Goal: Find specific page/section: Find specific page/section

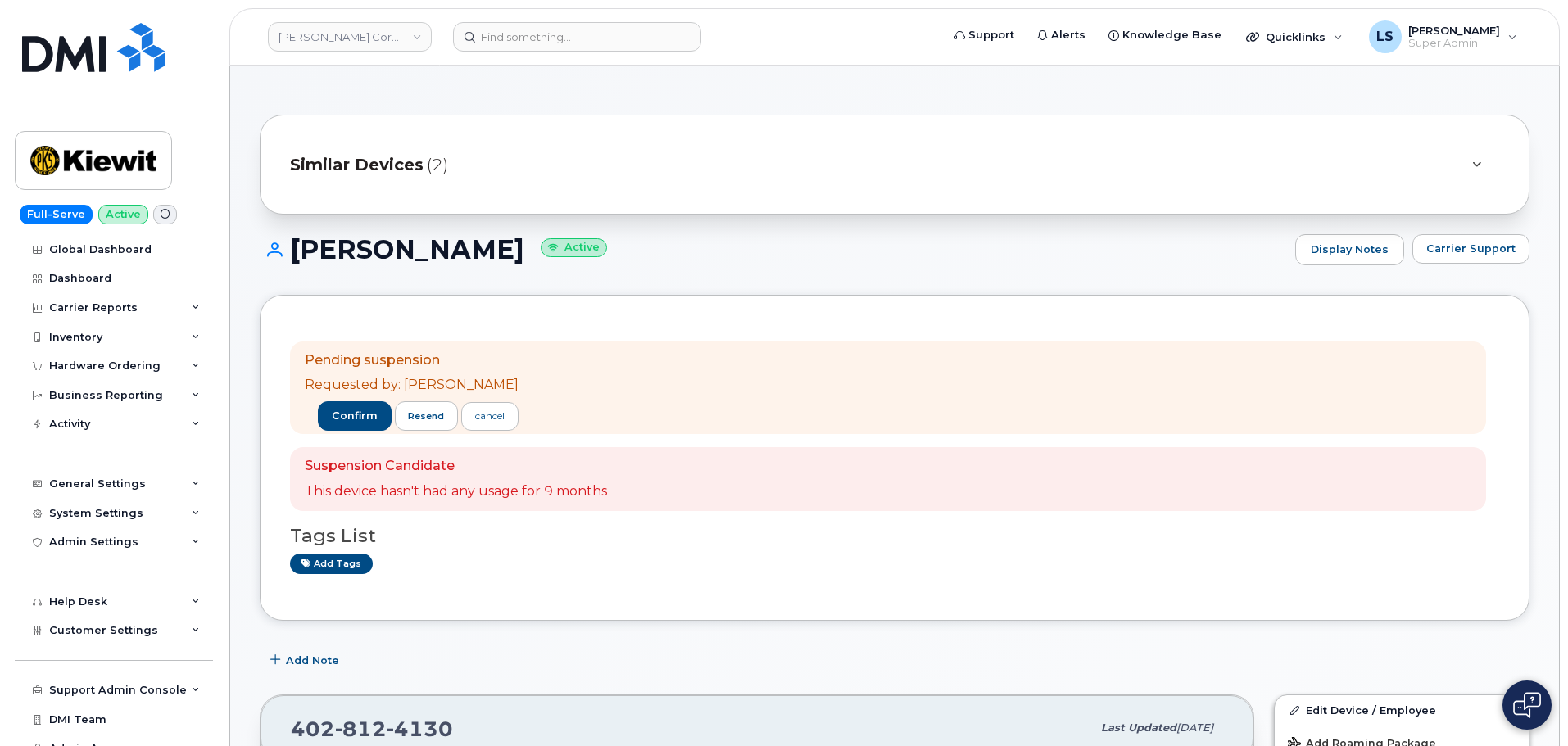
scroll to position [328, 0]
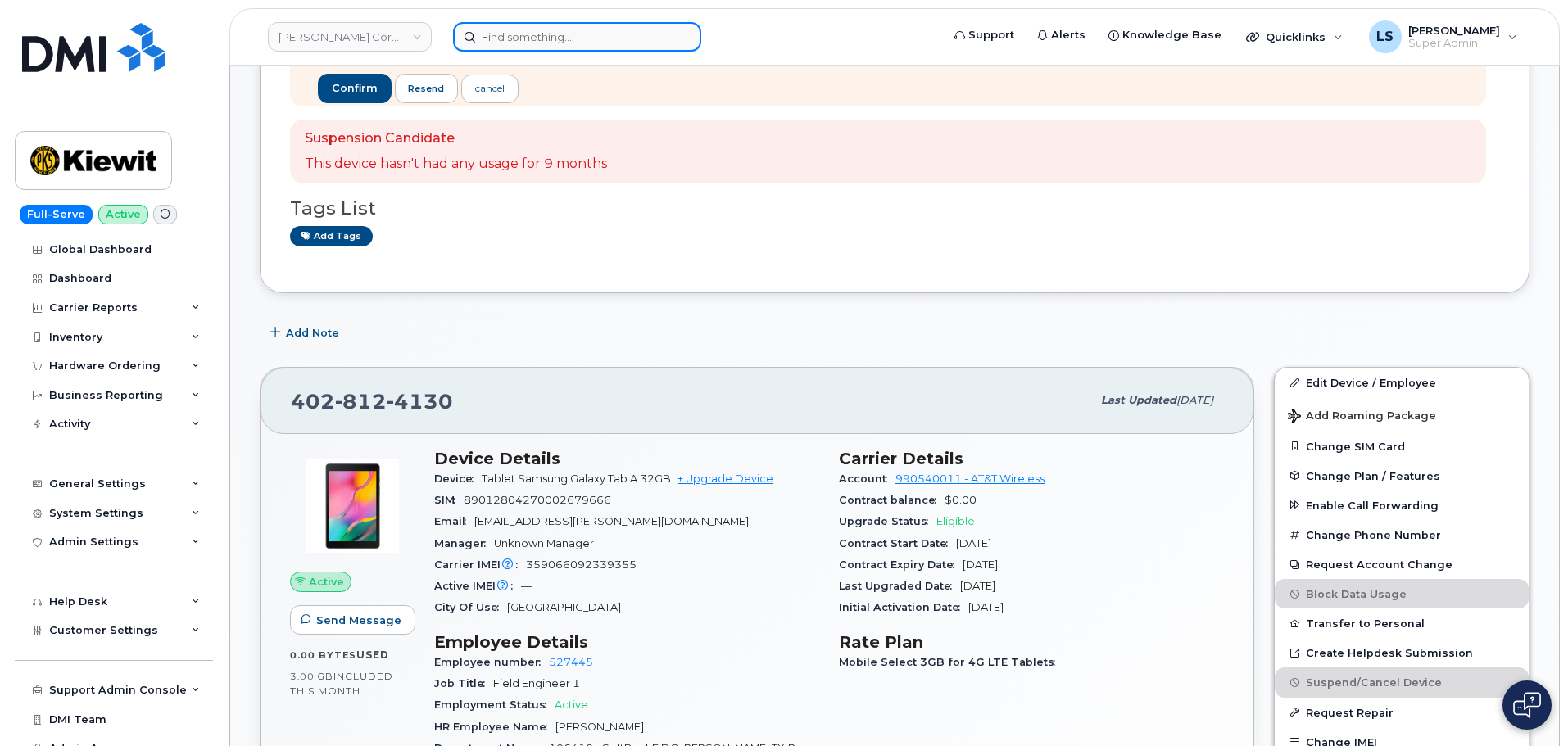
click at [561, 30] on input at bounding box center [577, 37] width 248 height 29
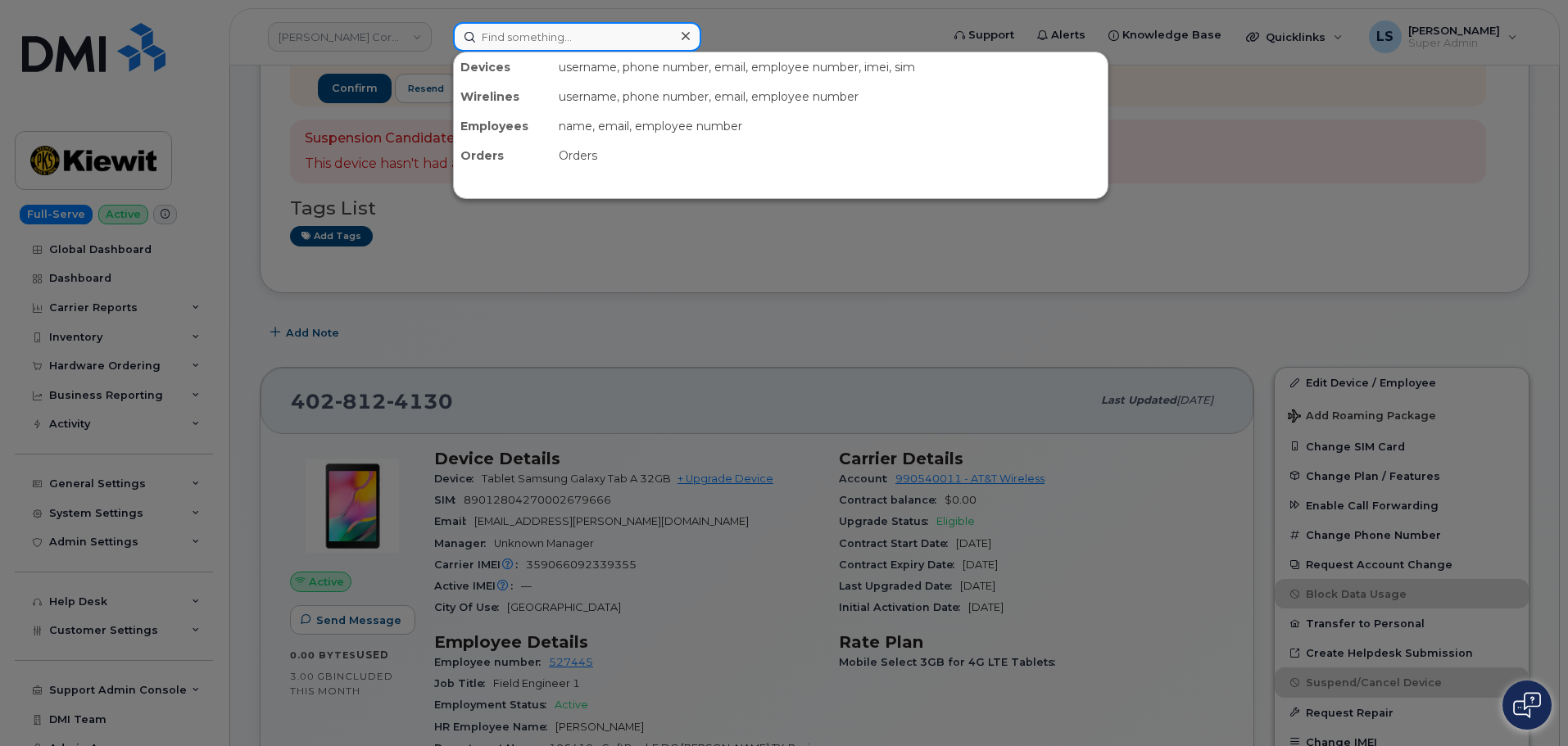
paste input "[PHONE_NUMBER]"
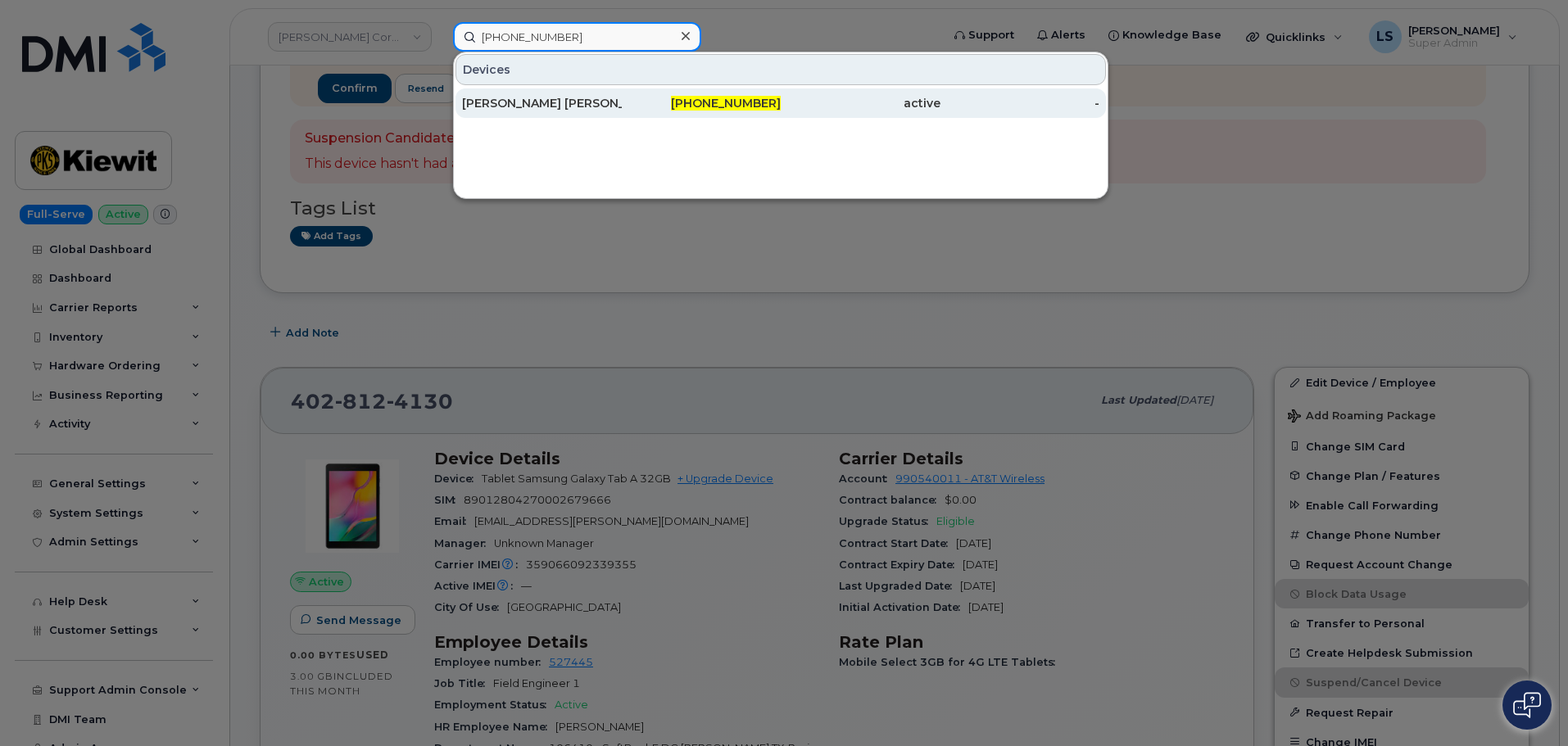
type input "[PHONE_NUMBER]"
click at [579, 107] on div "[PERSON_NAME] [PERSON_NAME]" at bounding box center [541, 103] width 159 height 17
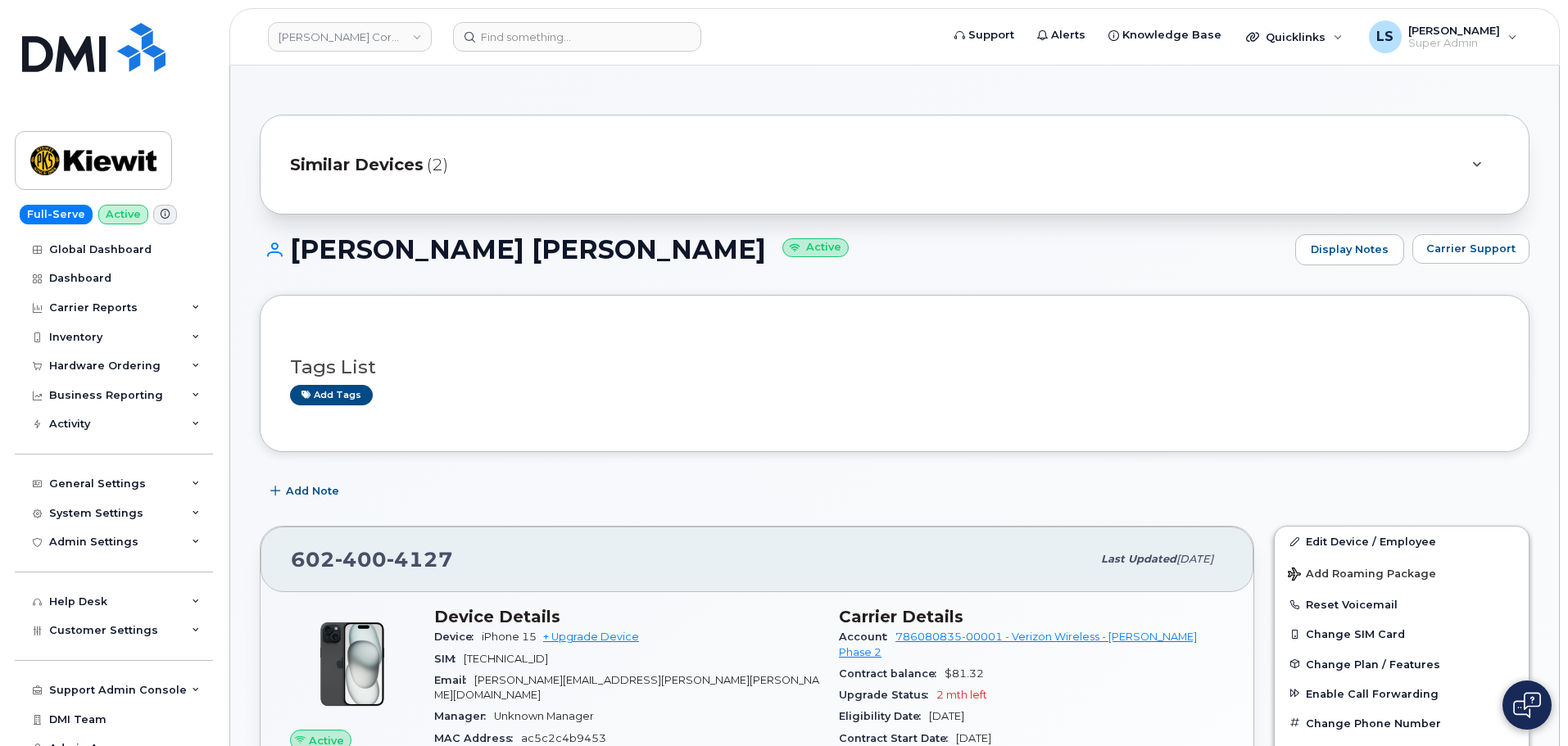
scroll to position [82, 0]
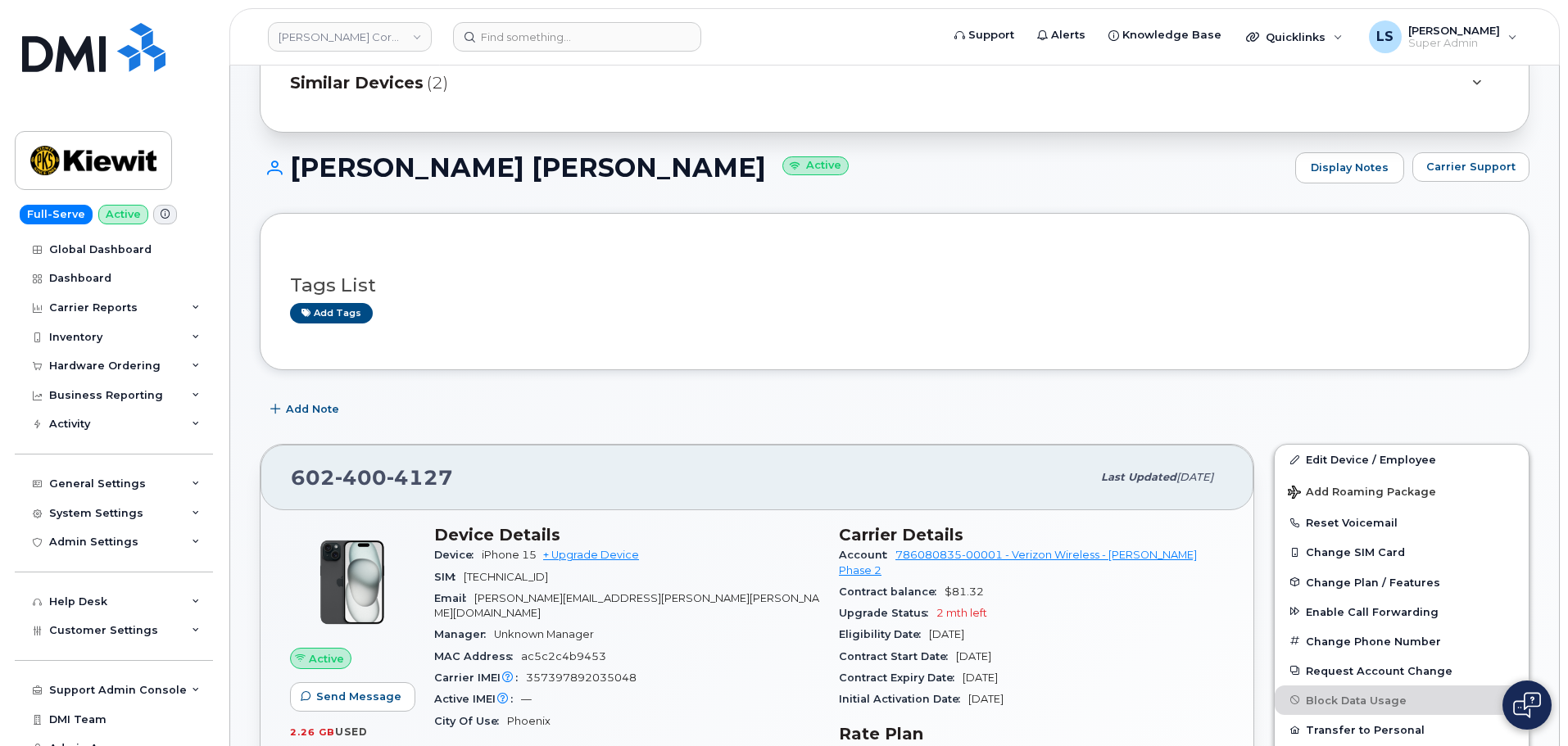
click at [483, 598] on span "CAMBELL.DRAKE@KIEWIT.COM" at bounding box center [626, 605] width 385 height 27
drag, startPoint x: 478, startPoint y: 599, endPoint x: 645, endPoint y: 604, distance: 167.1
click at [645, 604] on div "Email CAMBELL.DRAKE@KIEWIT.COM" at bounding box center [626, 606] width 385 height 37
copy span "CAMBELL.DRAKE@KIEWIT.COM"
drag, startPoint x: 448, startPoint y: 478, endPoint x: 282, endPoint y: 484, distance: 166.1
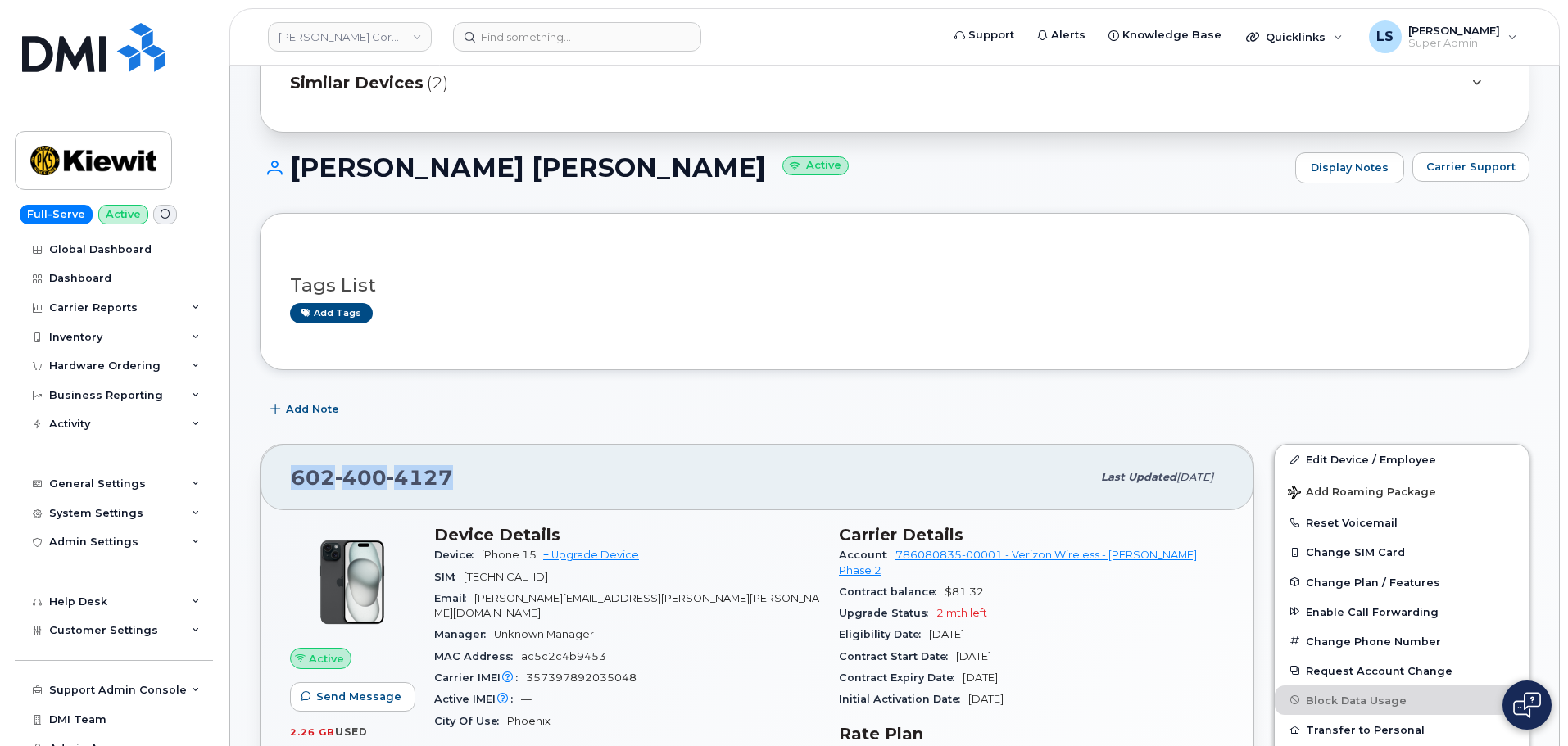
click at [282, 484] on div "602 400 4127 Last updated Jul 31, 2025" at bounding box center [757, 477] width 993 height 65
copy span "602 400 4127"
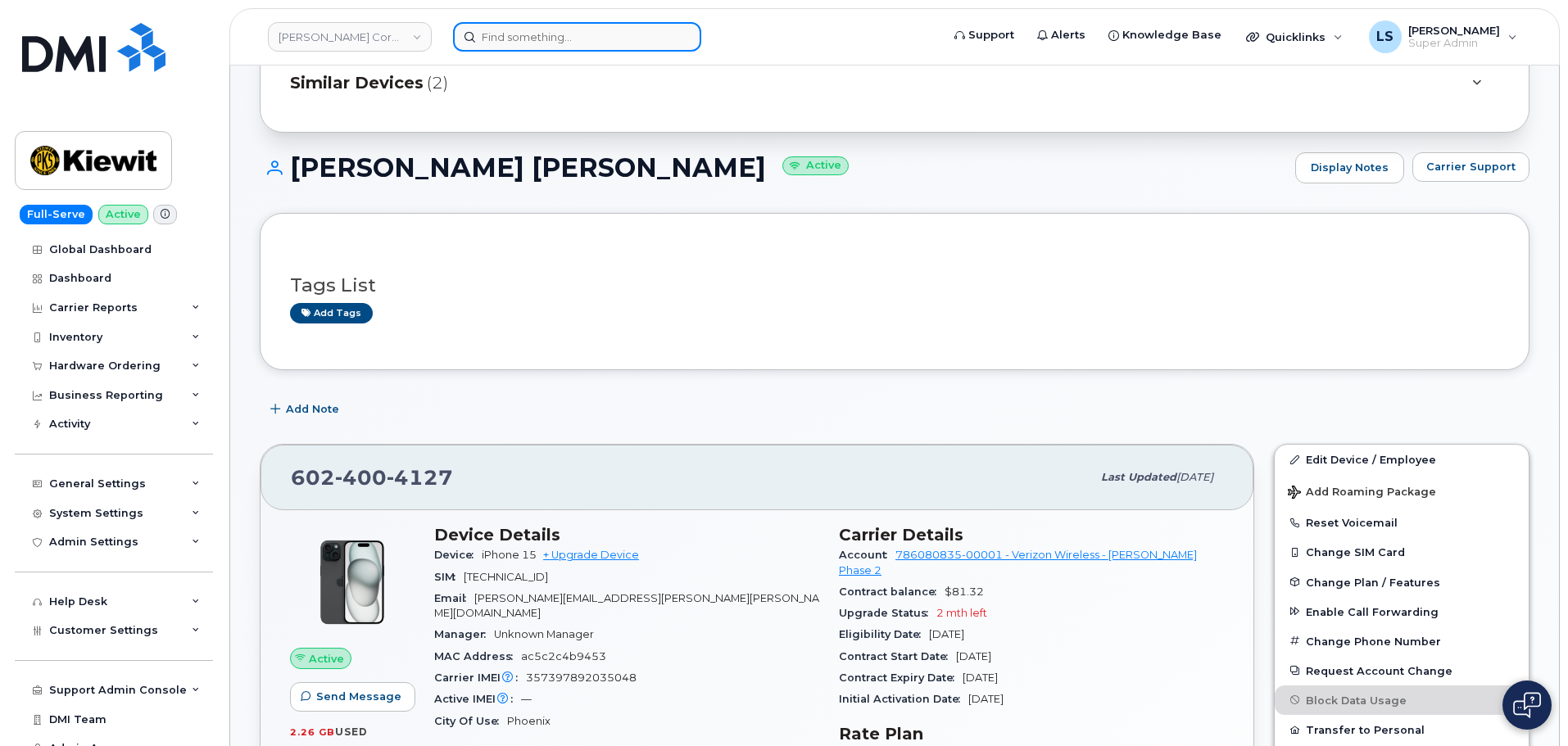
click at [513, 42] on input at bounding box center [577, 37] width 248 height 29
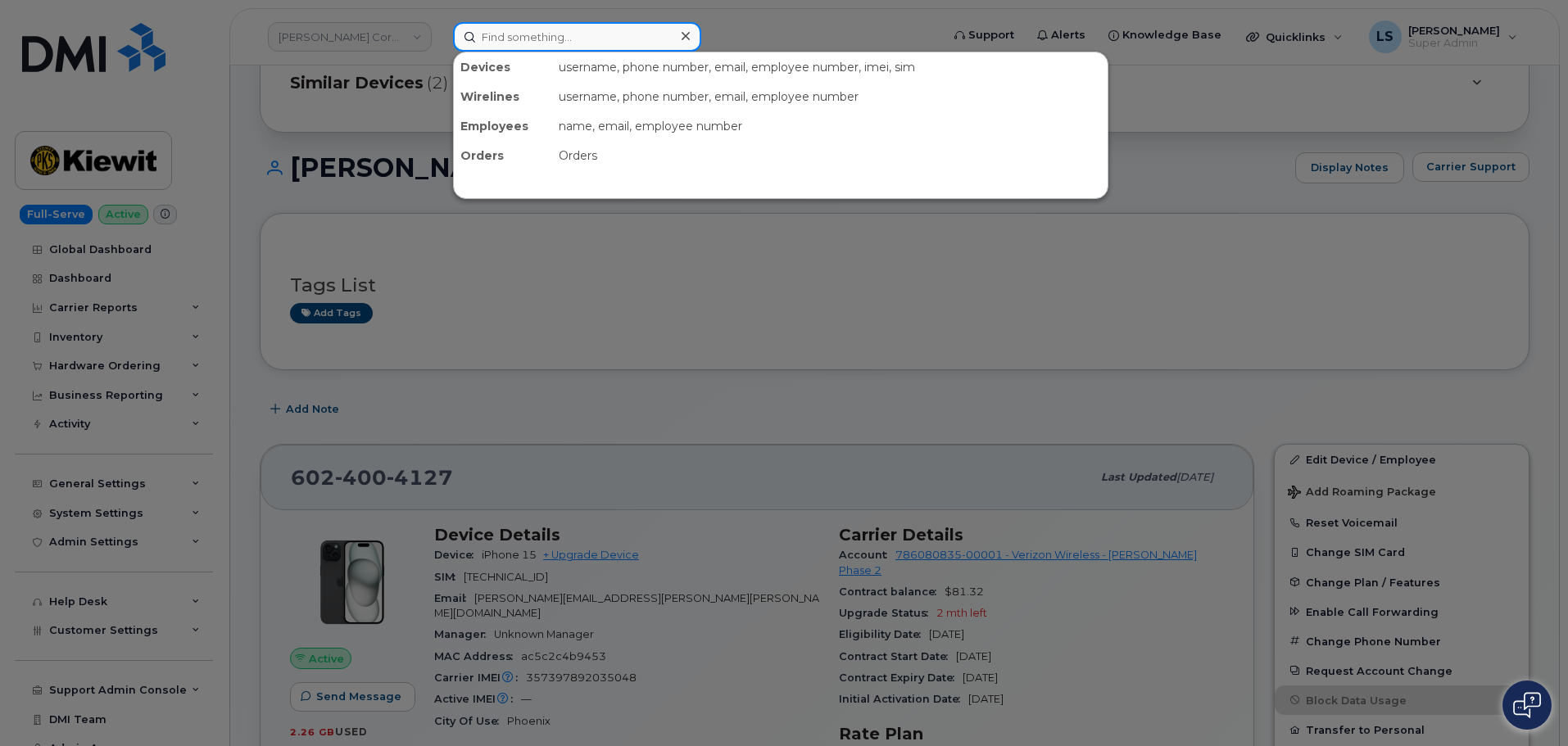
paste input "298144"
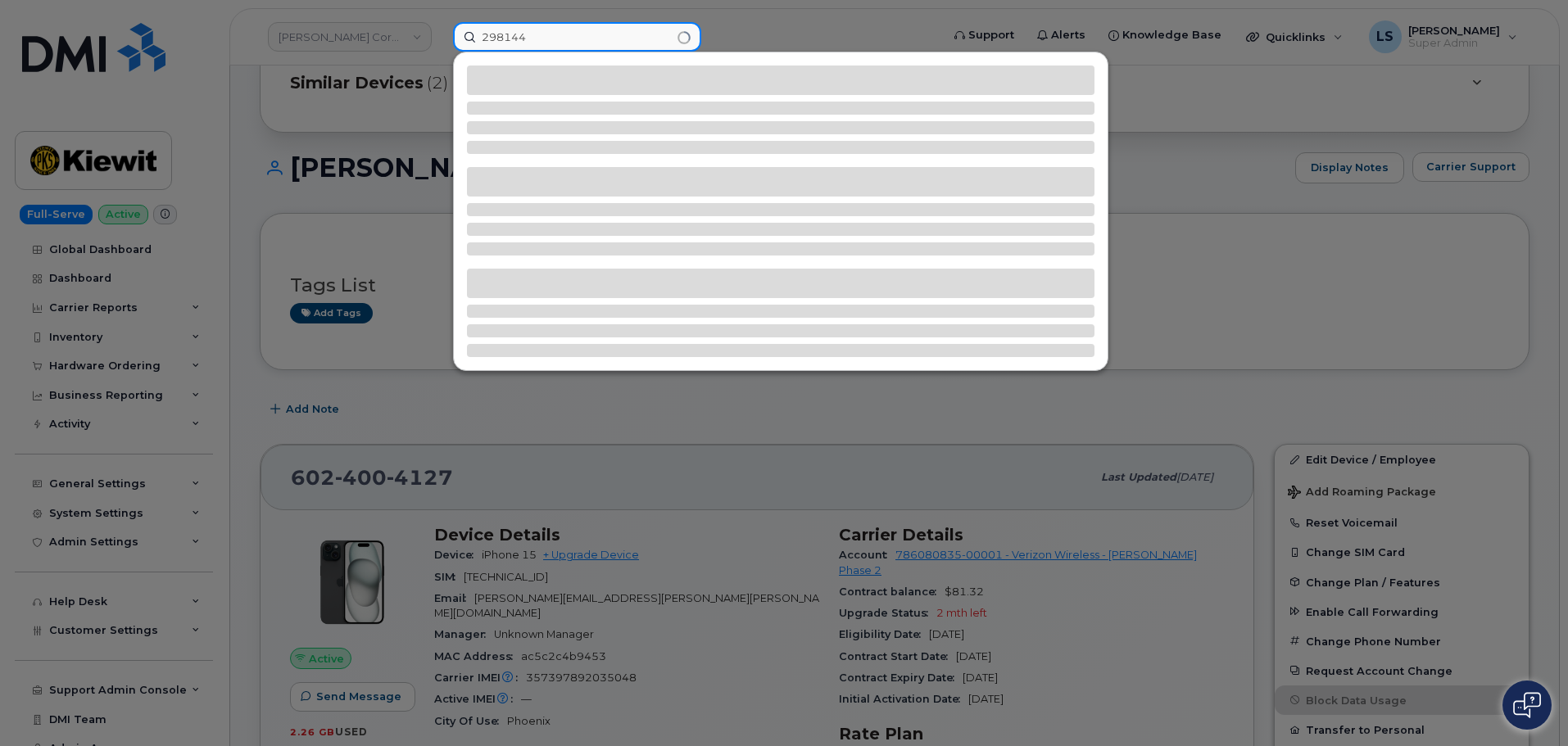
type input "298144"
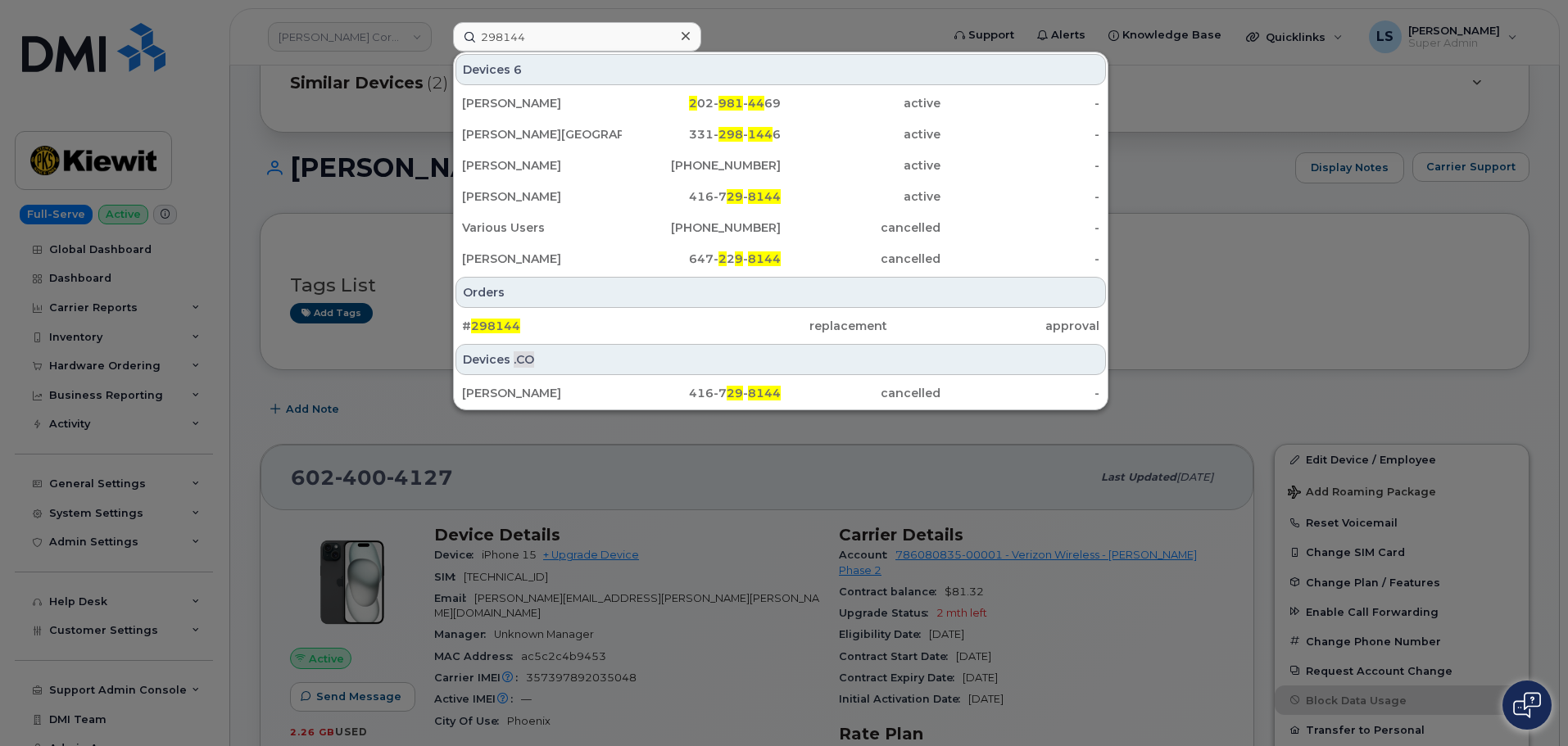
click at [542, 310] on div "# 298144 replacement approval" at bounding box center [780, 326] width 653 height 33
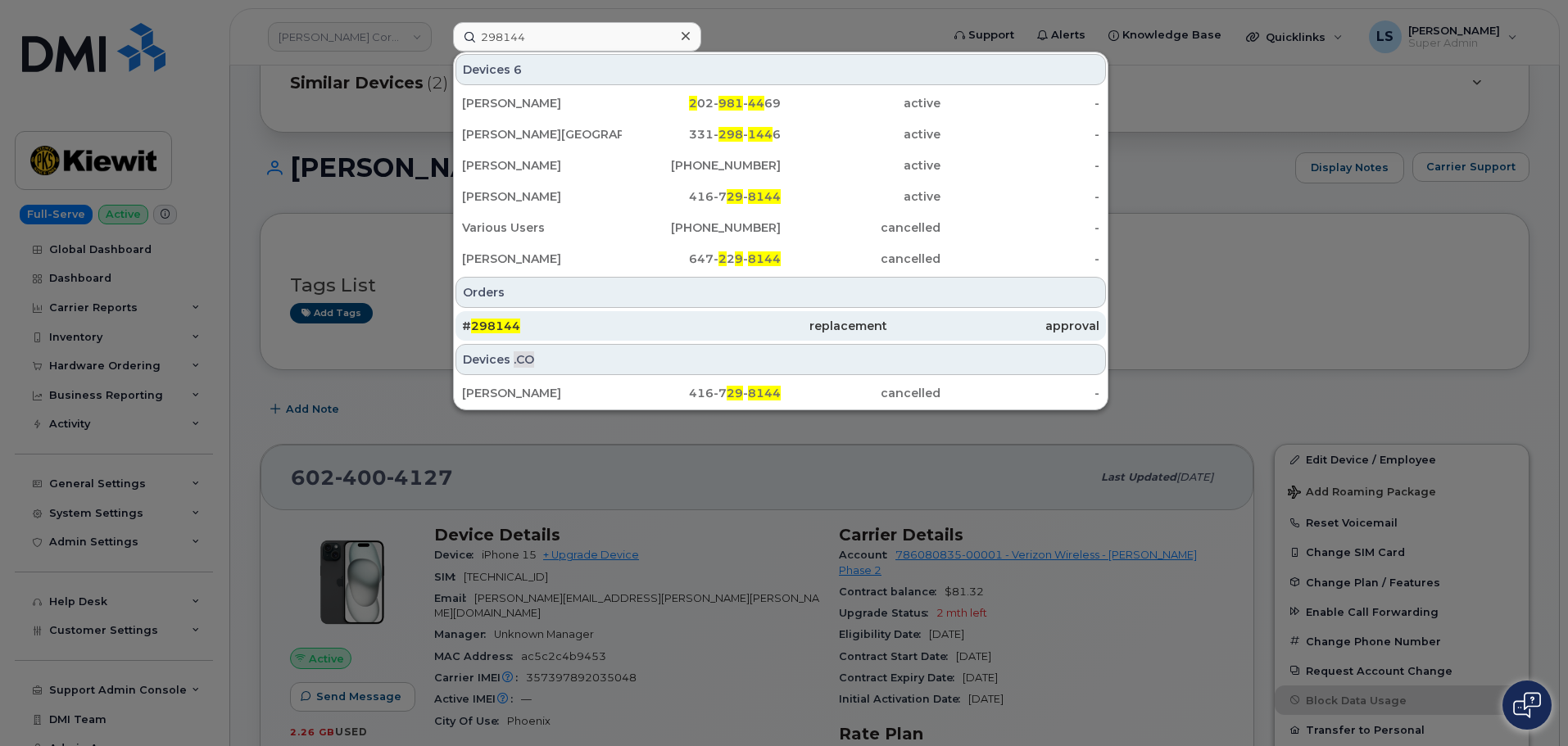
click at [674, 312] on div "# 298144" at bounding box center [780, 326] width 212 height 29
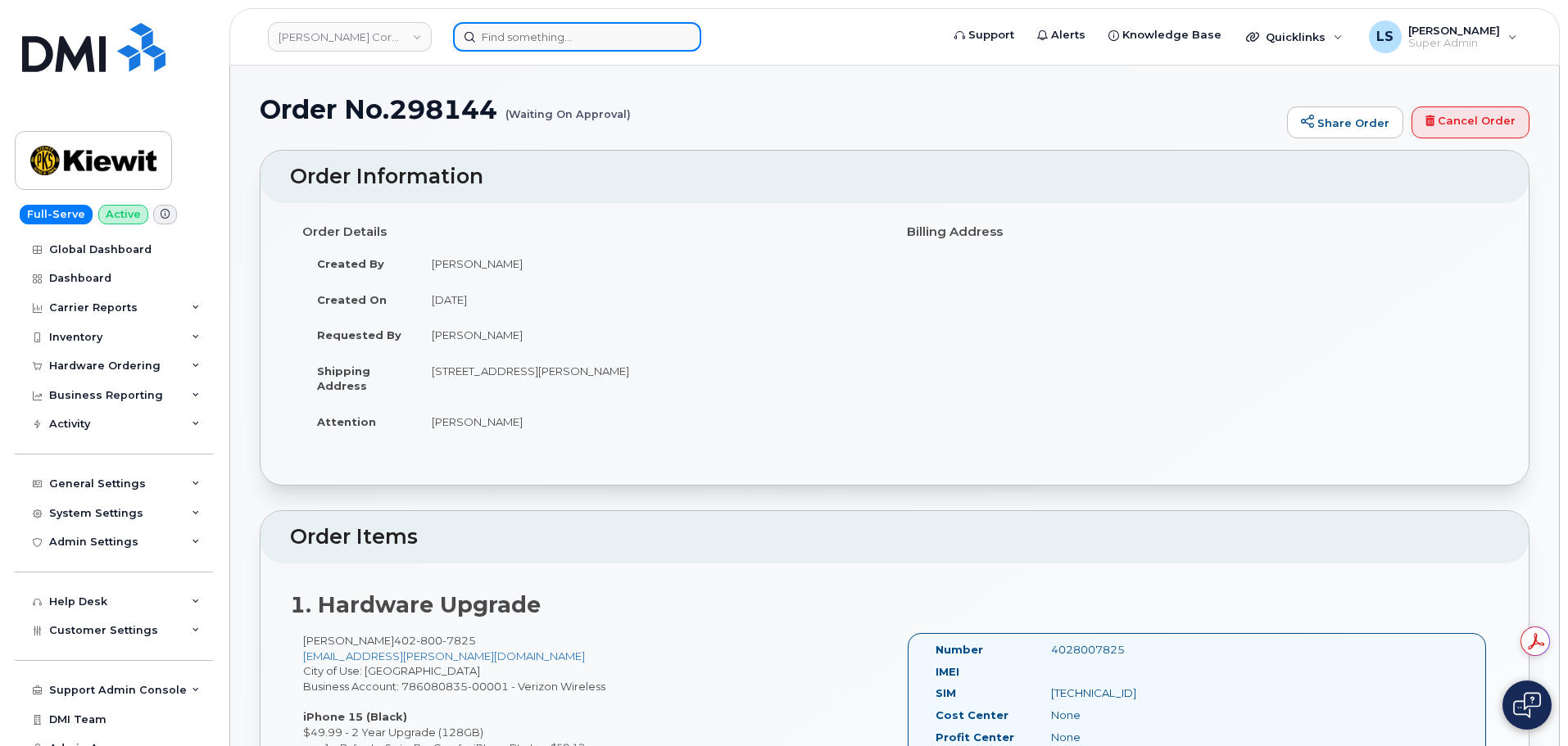
click at [521, 39] on input at bounding box center [577, 37] width 248 height 29
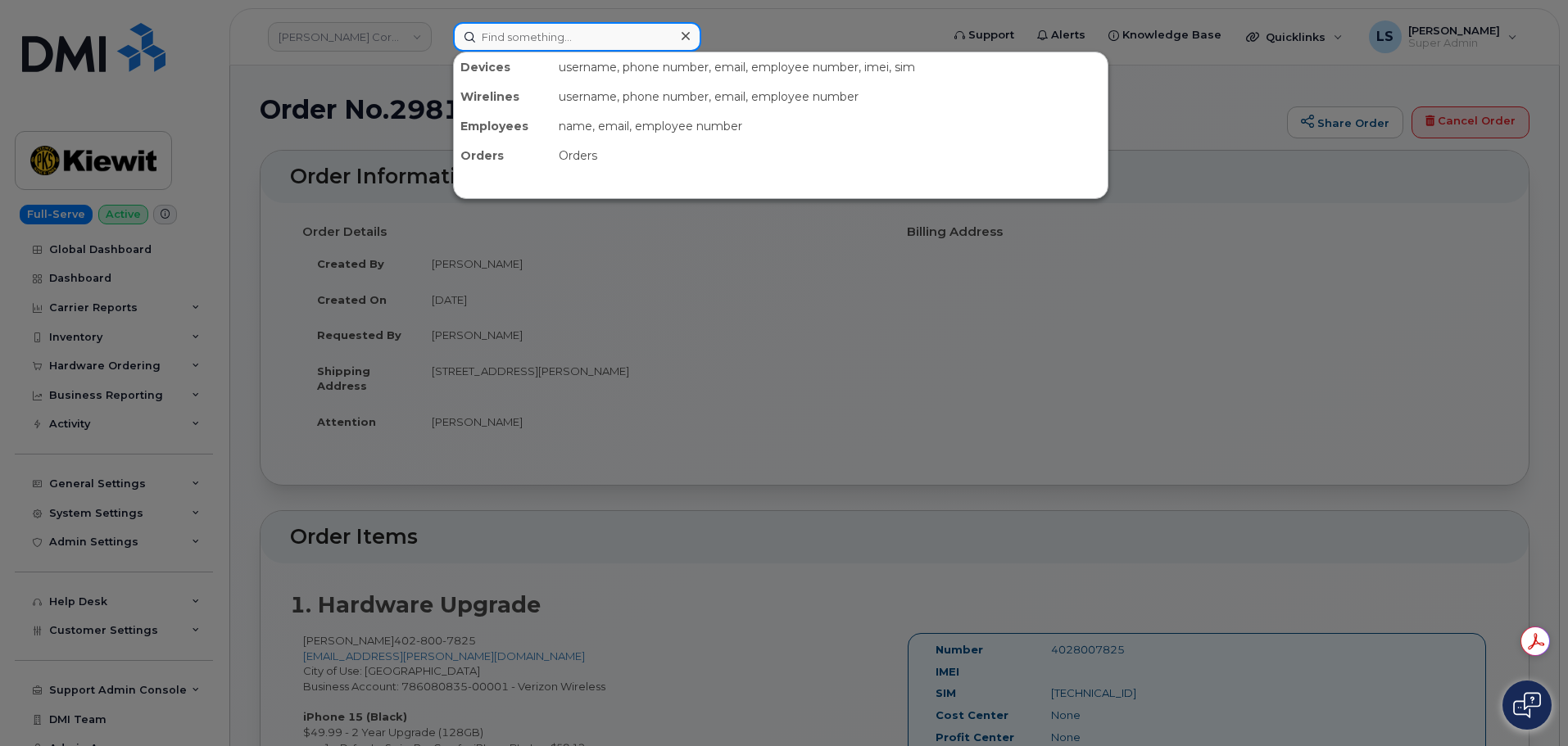
paste input "3002590"
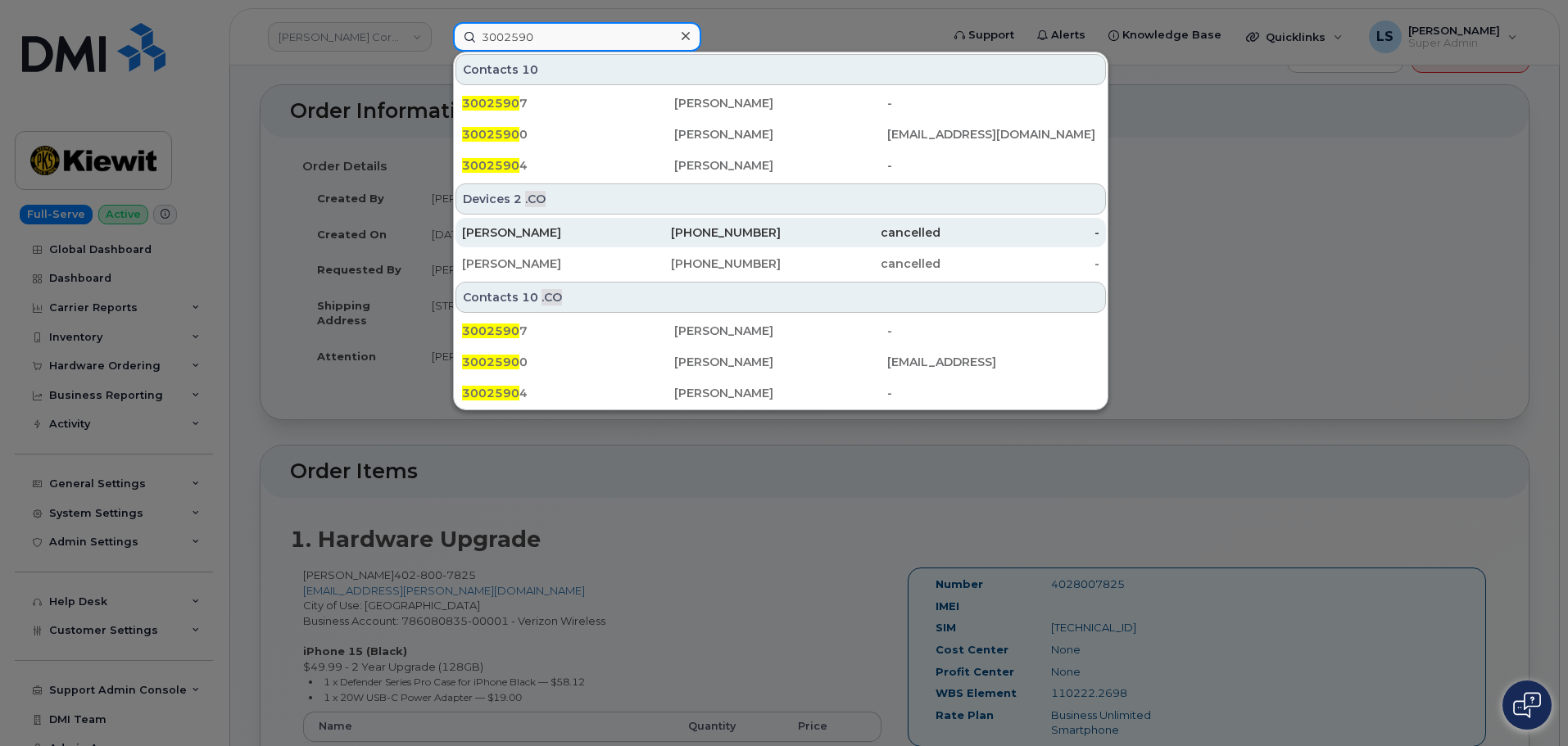
scroll to position [164, 0]
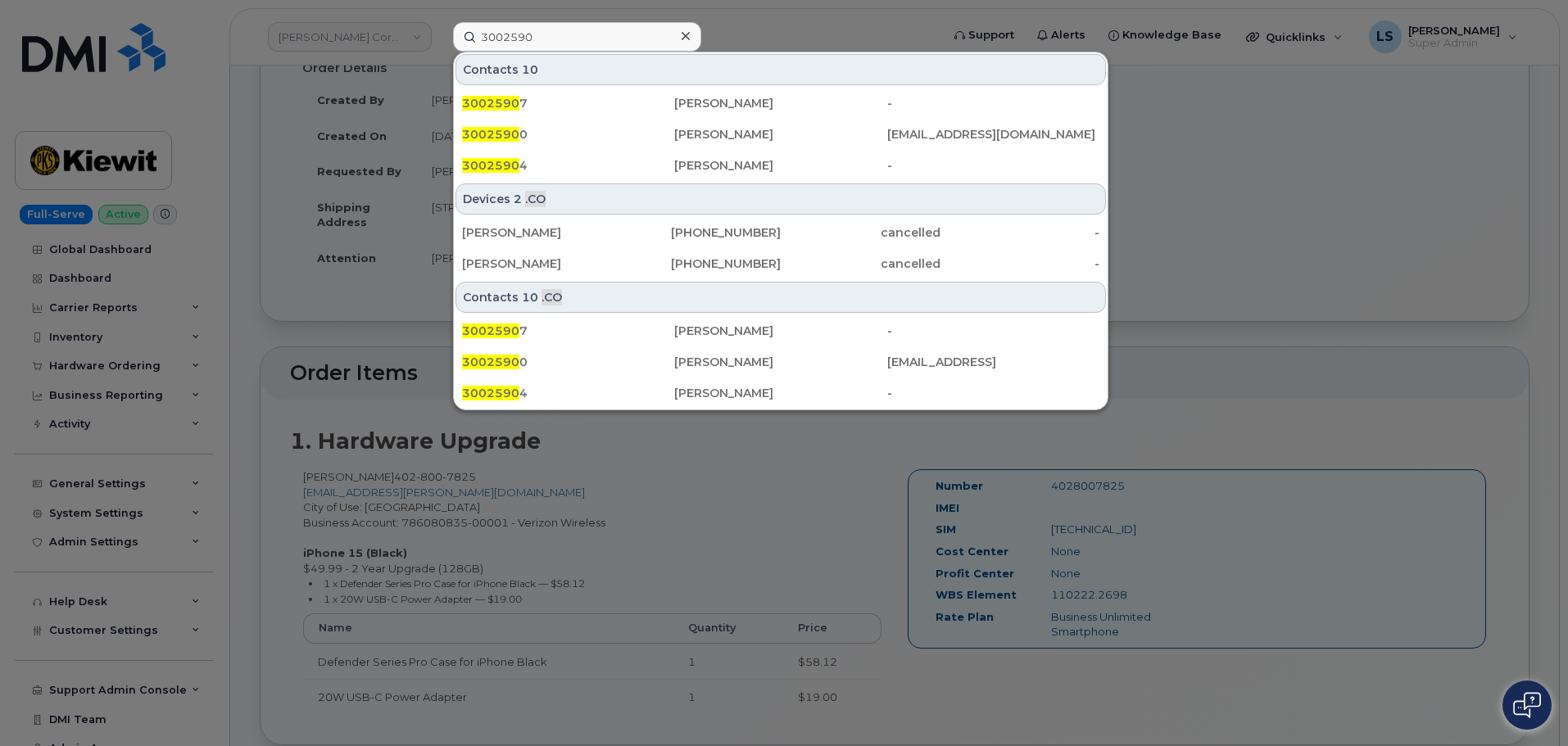
click at [702, 34] on div at bounding box center [784, 373] width 1568 height 746
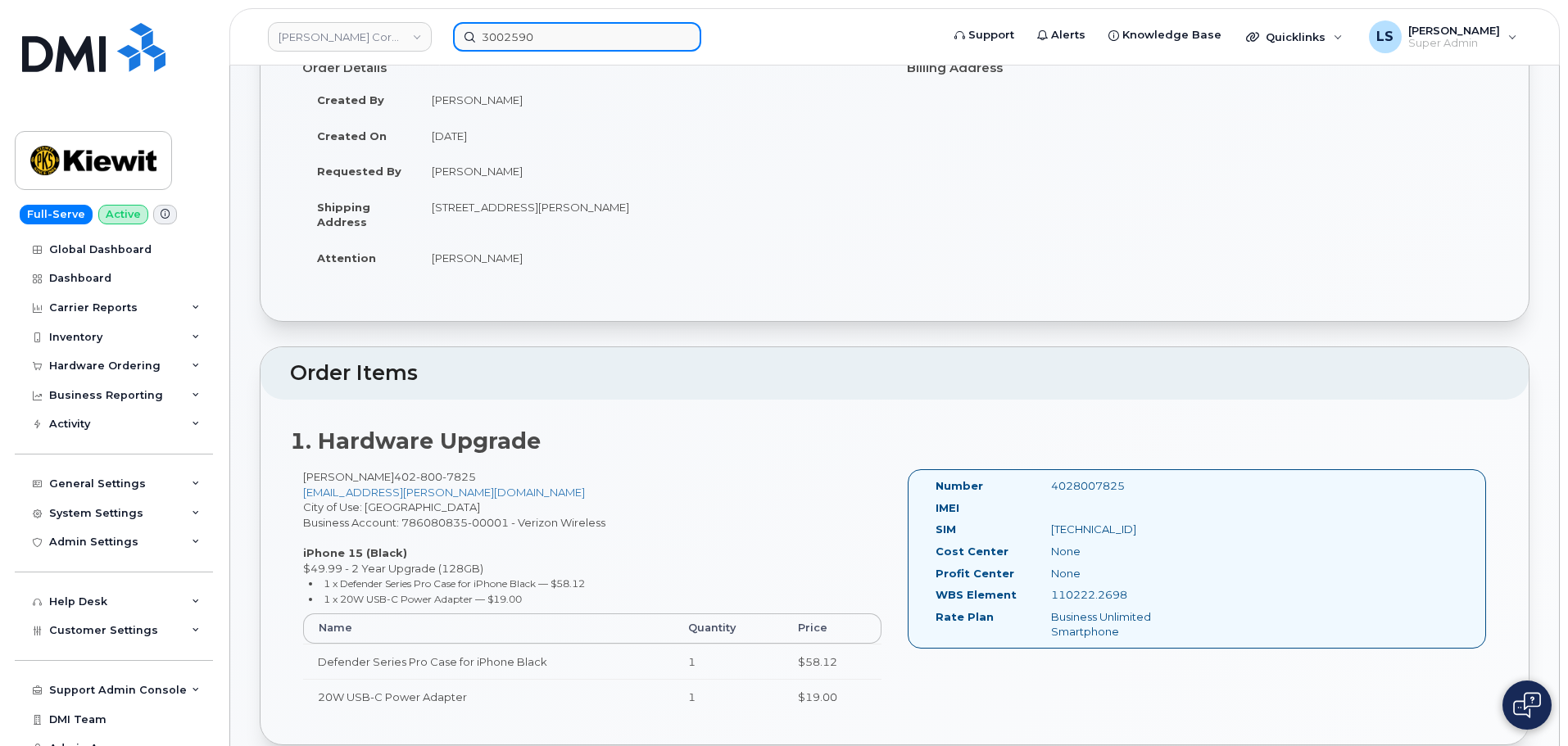
click at [559, 41] on input "3002590" at bounding box center [577, 37] width 248 height 29
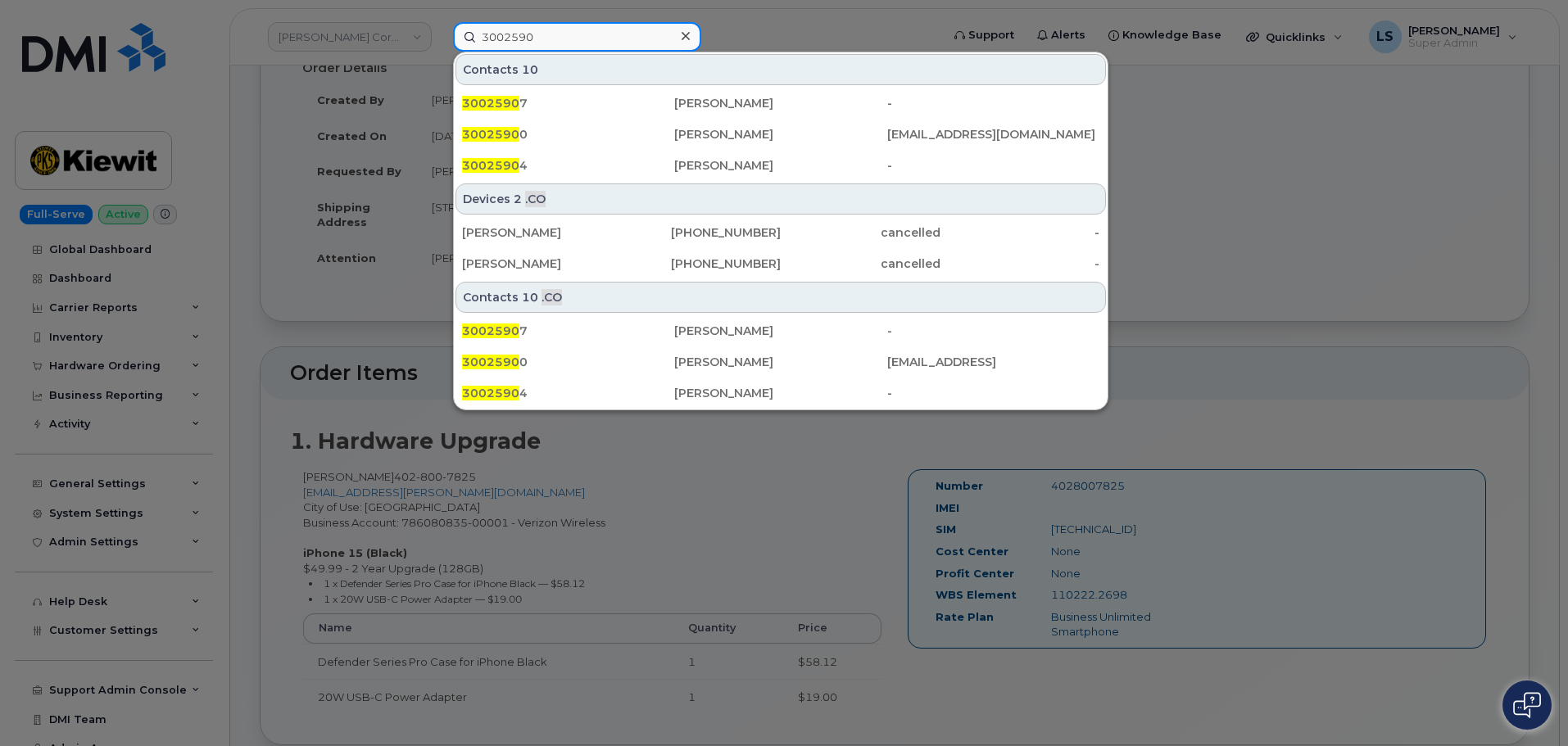
click at [559, 41] on input "3002590" at bounding box center [577, 37] width 248 height 29
paste input "Ghufran Othman"
type input "Ghufran Othman"
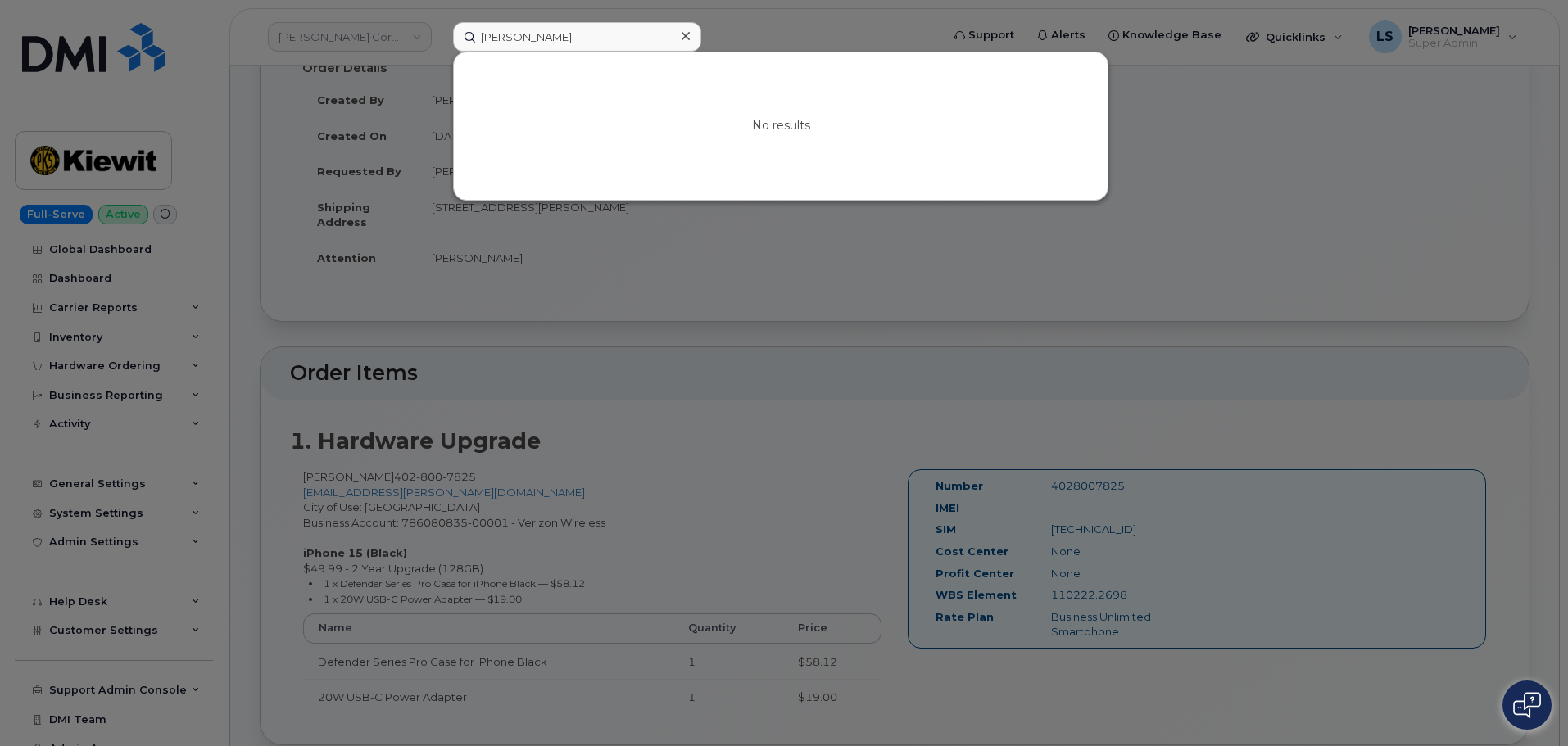
click at [690, 41] on div at bounding box center [685, 37] width 24 height 24
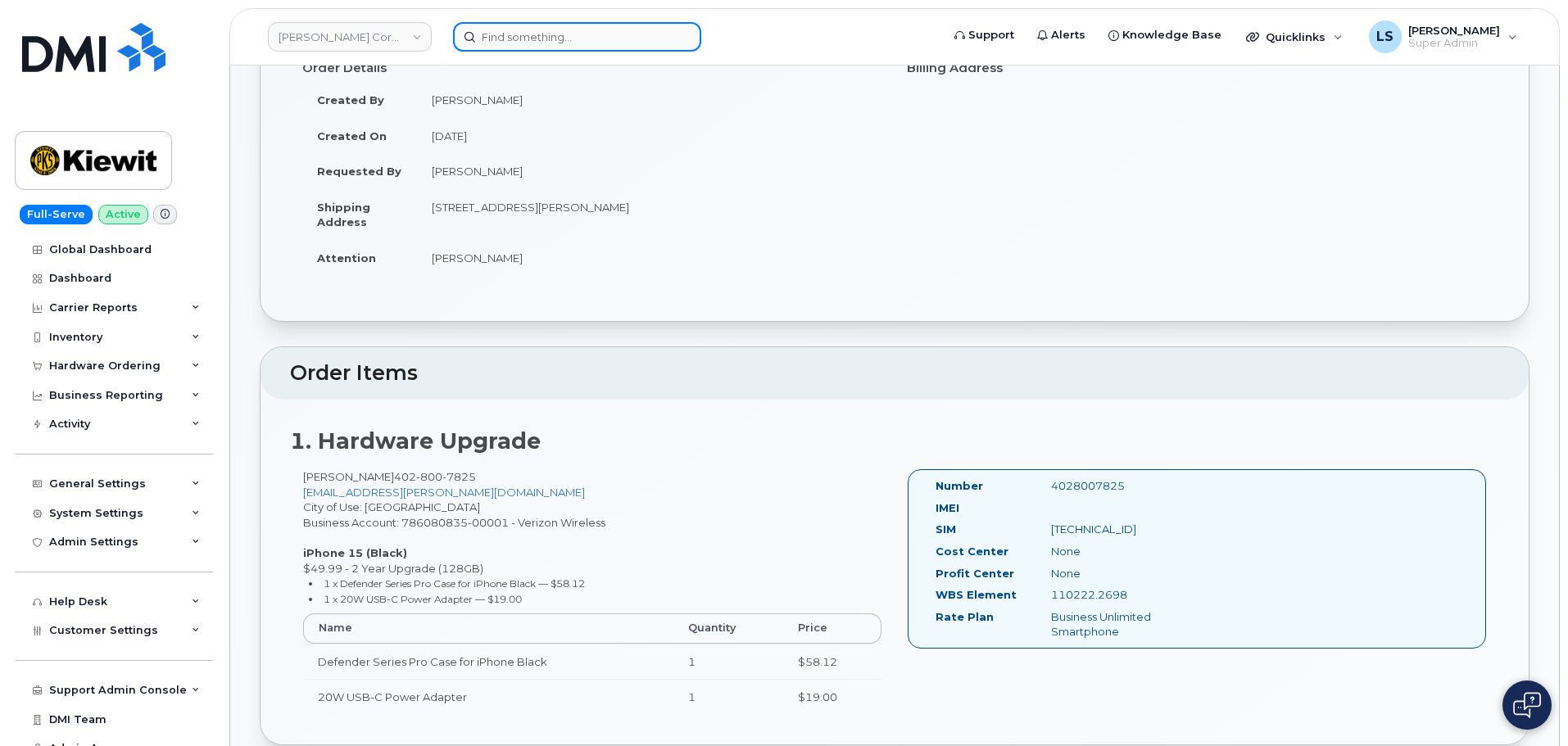
drag, startPoint x: 556, startPoint y: 41, endPoint x: 557, endPoint y: 33, distance: 8.1
click at [556, 41] on input at bounding box center [577, 37] width 248 height 29
paste input "(587) 334-0050"
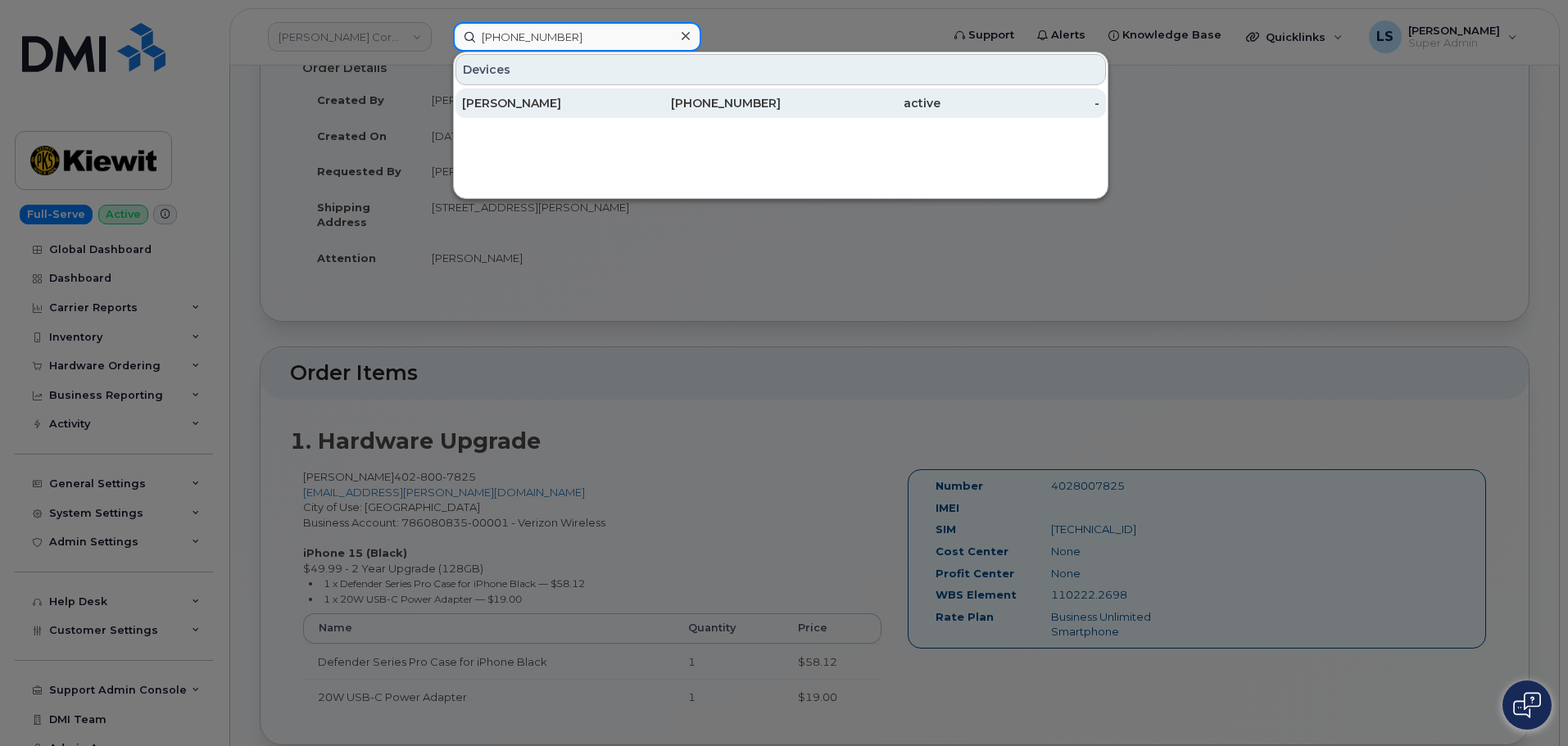
type input "(587) 334-0050"
click at [632, 104] on div "587-334-0050" at bounding box center [701, 103] width 159 height 17
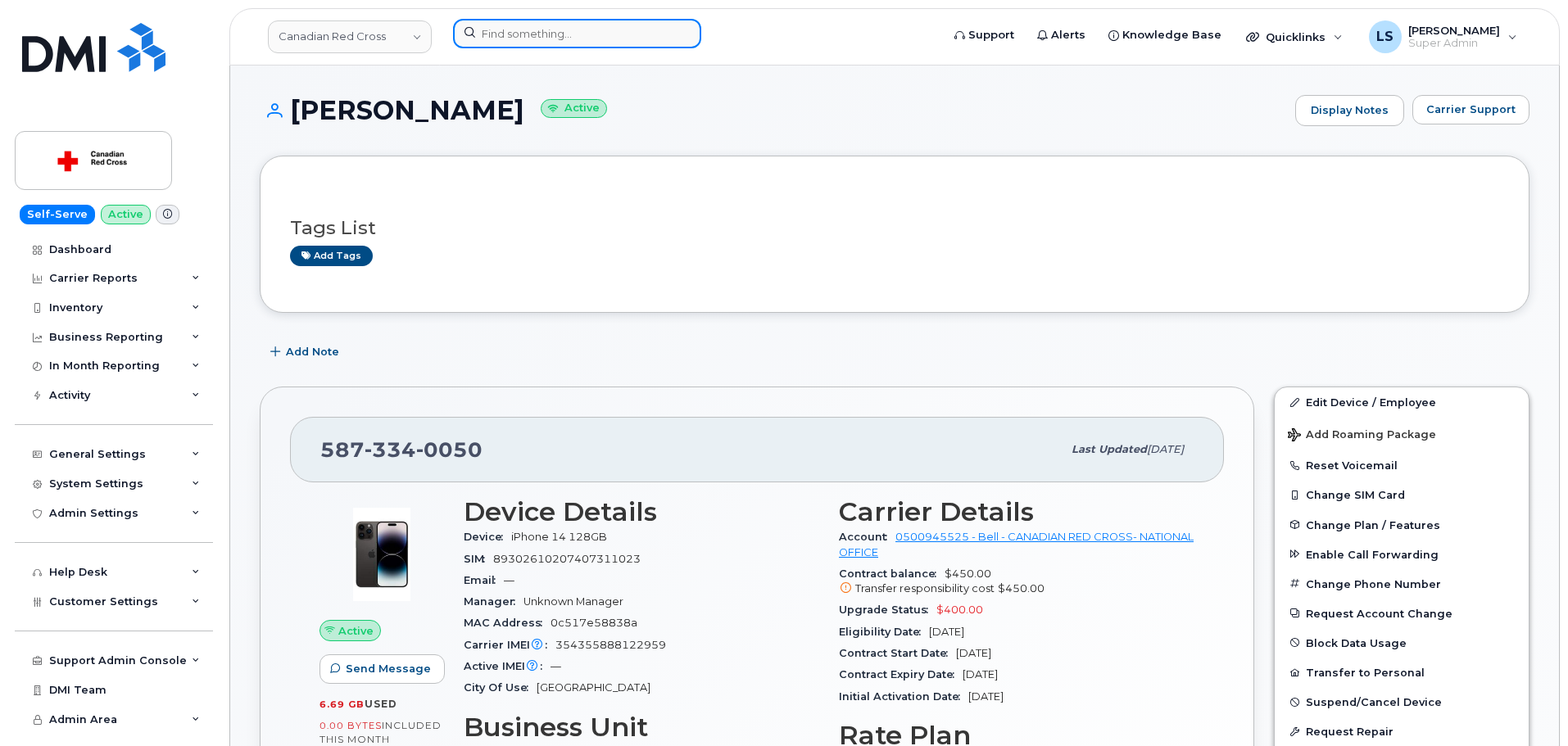
click at [533, 31] on input at bounding box center [577, 33] width 248 height 29
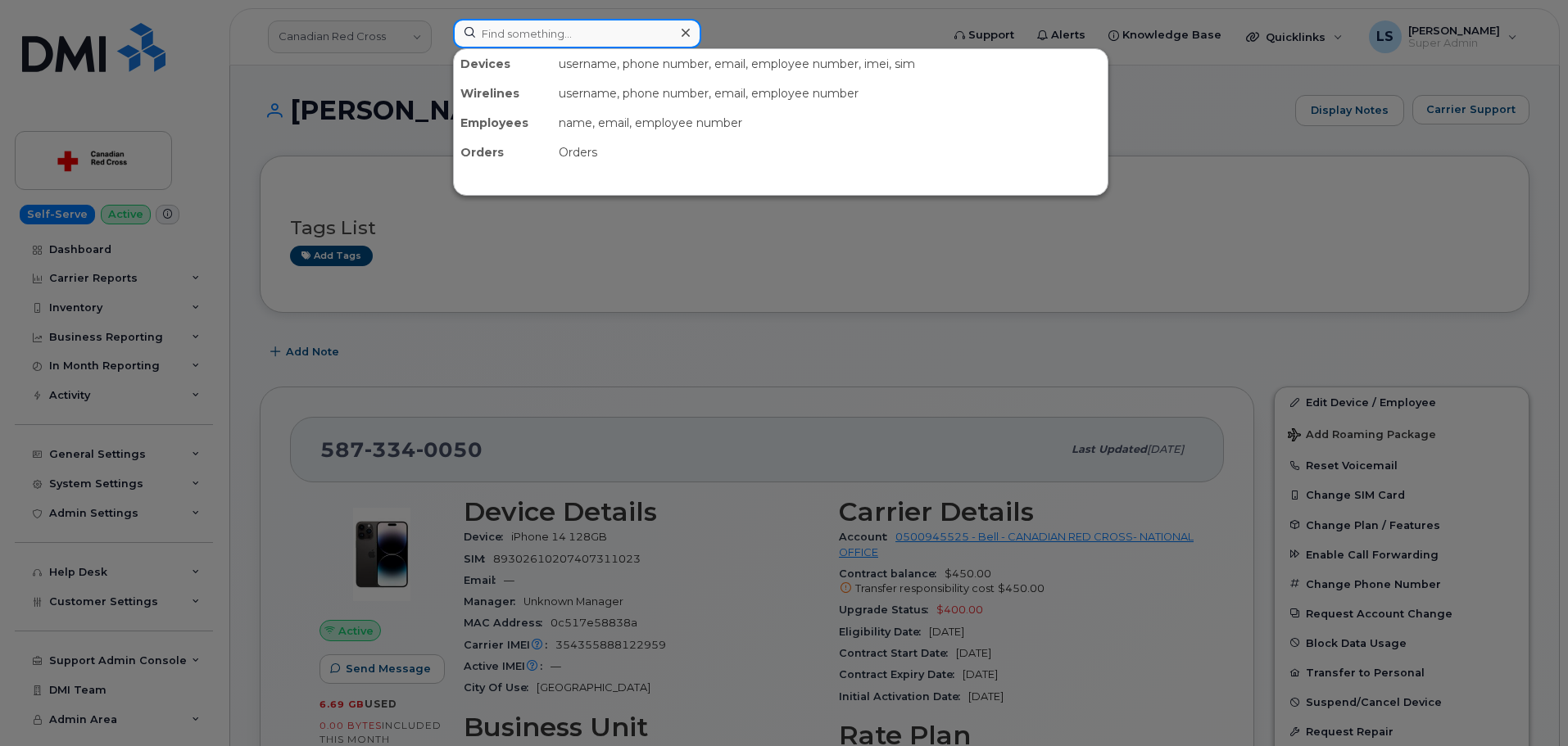
paste input "mobiledevice@redcross.ca"
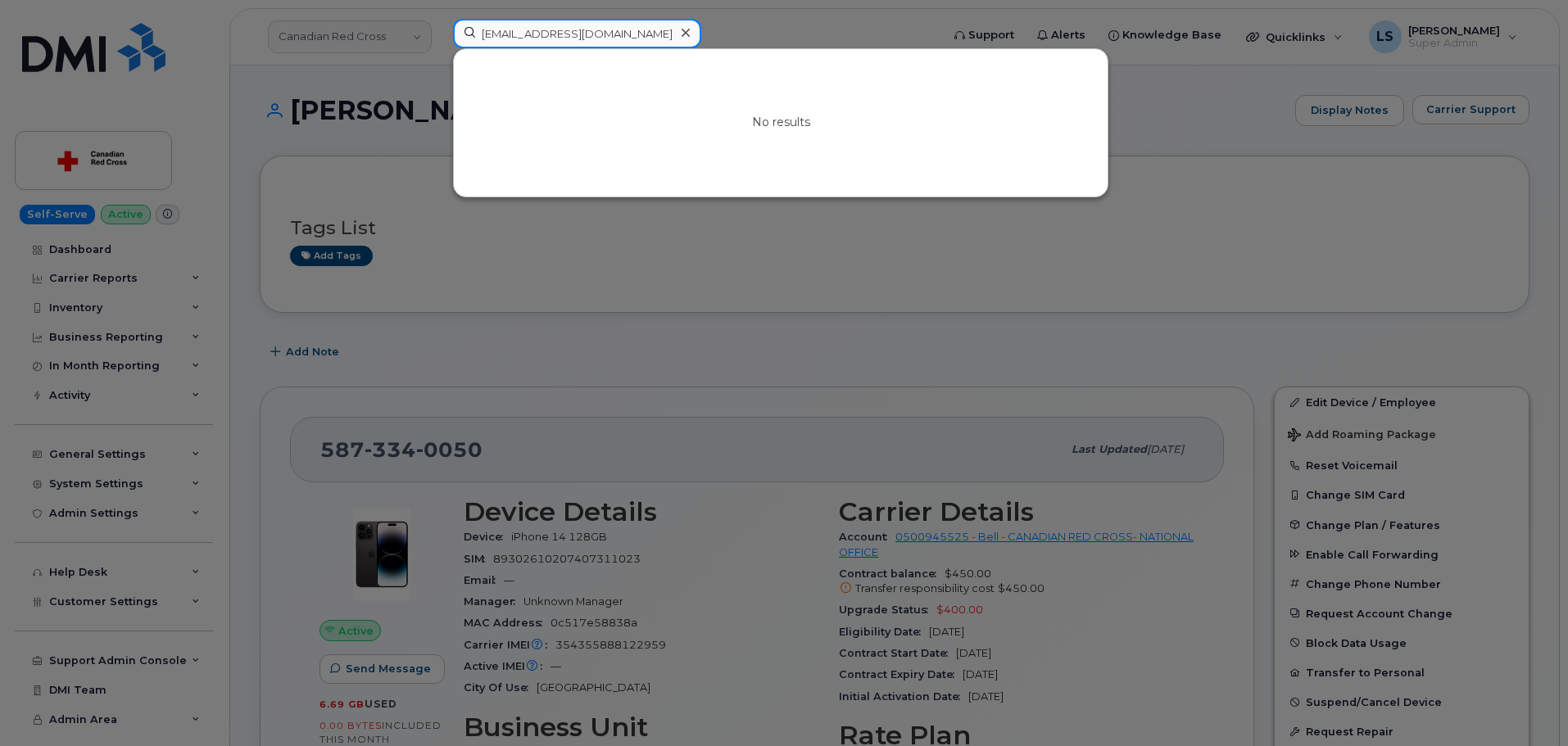
type input "mobiledevice@redcross.ca"
click at [692, 33] on div at bounding box center [685, 33] width 24 height 24
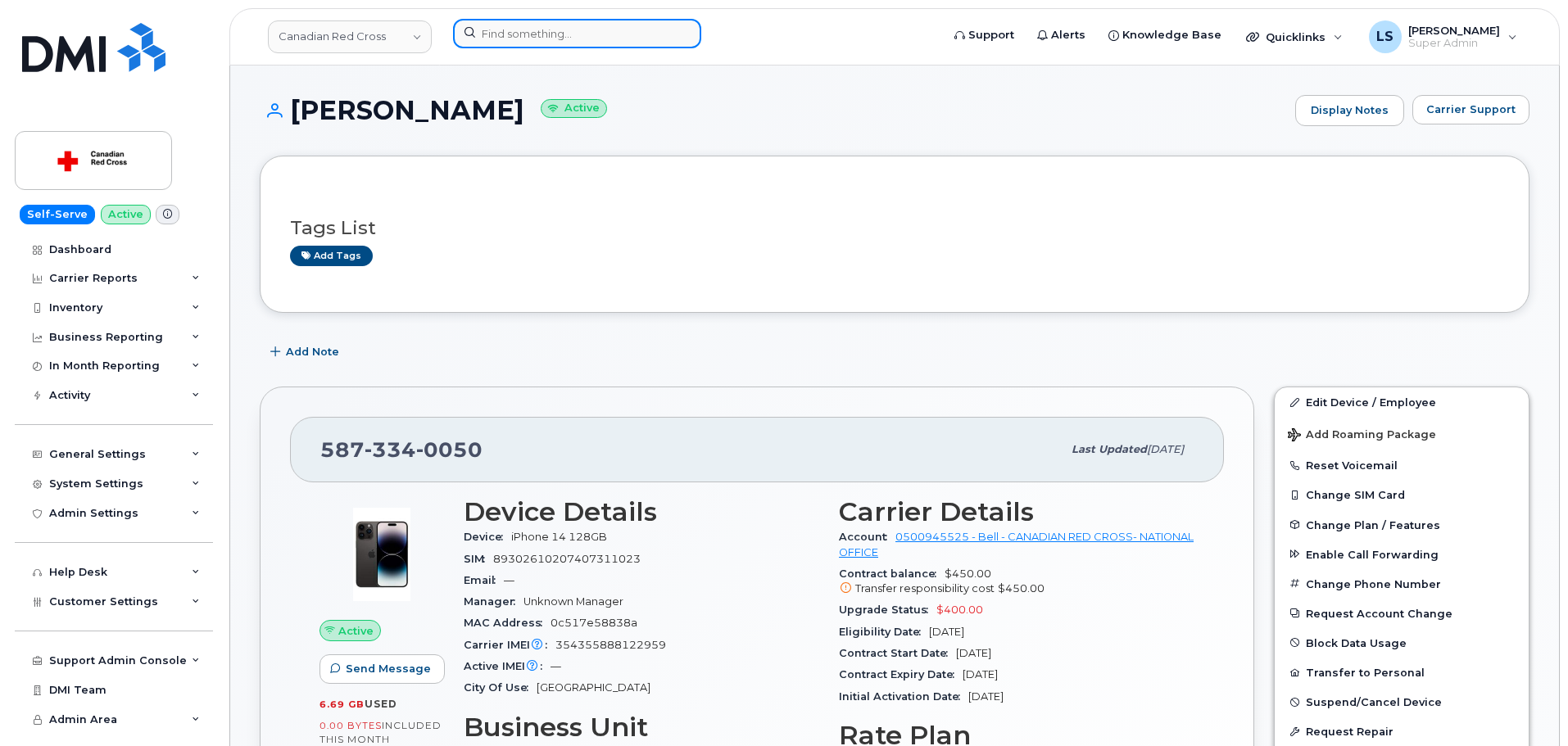
click at [634, 27] on input at bounding box center [577, 33] width 248 height 29
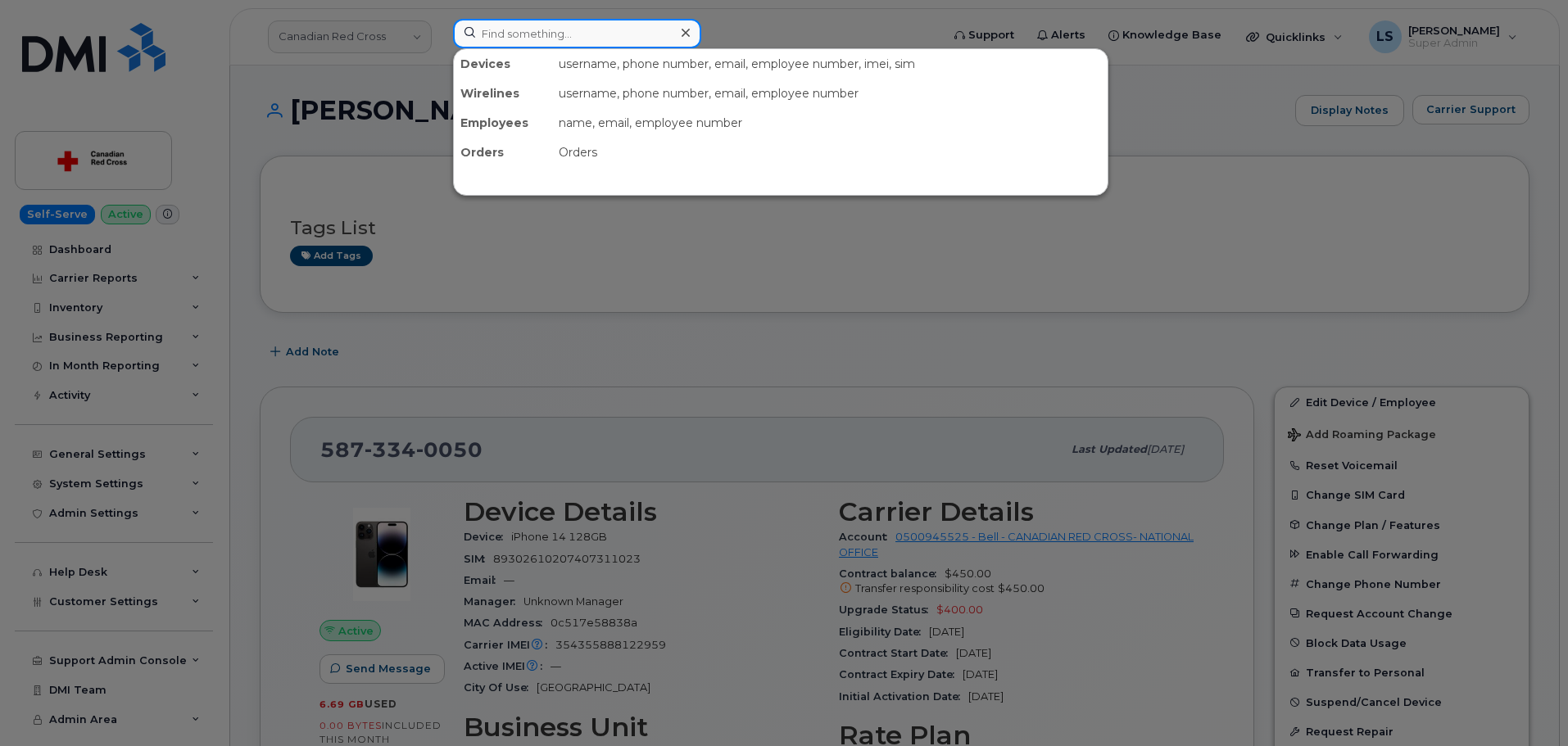
paste input "298150"
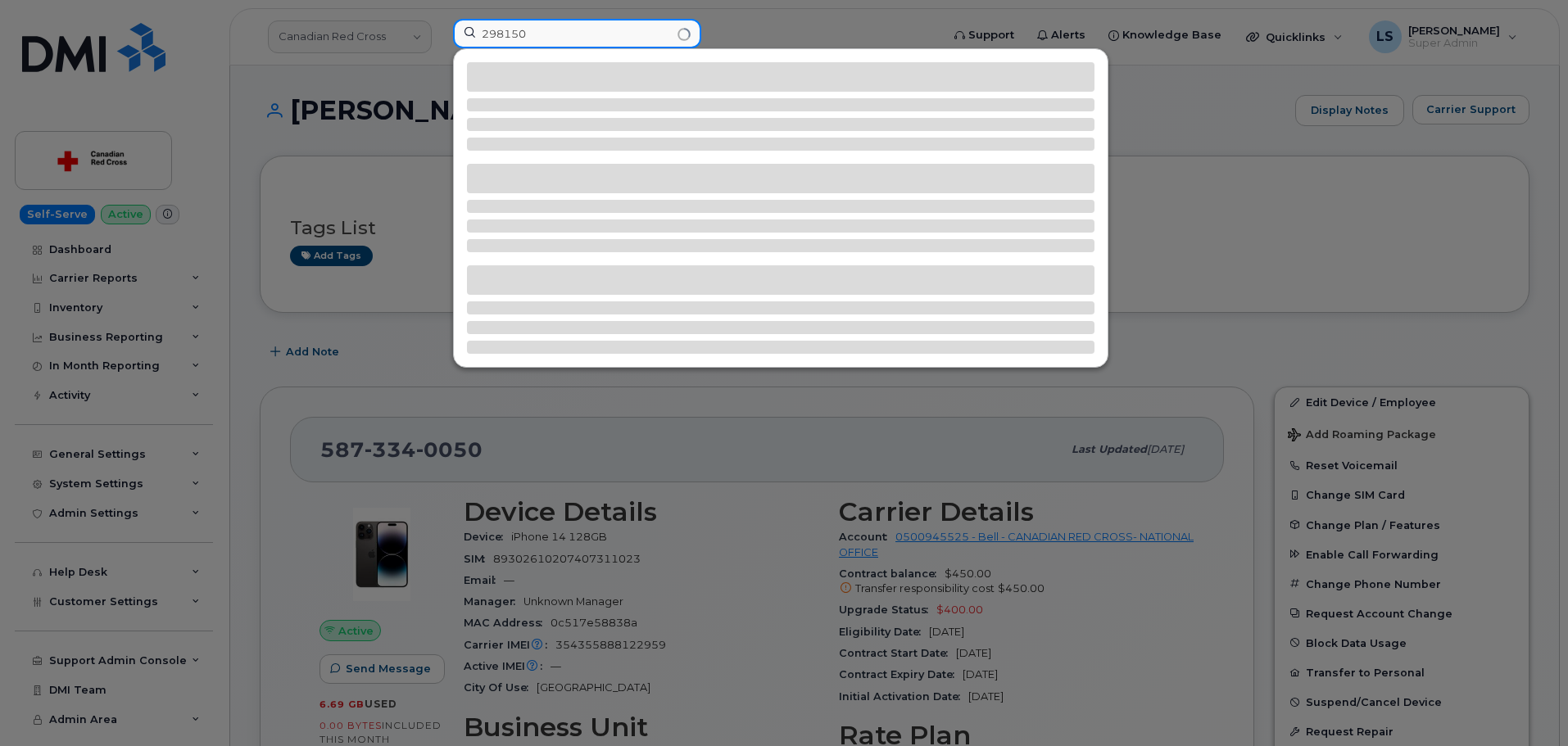
type input "298150"
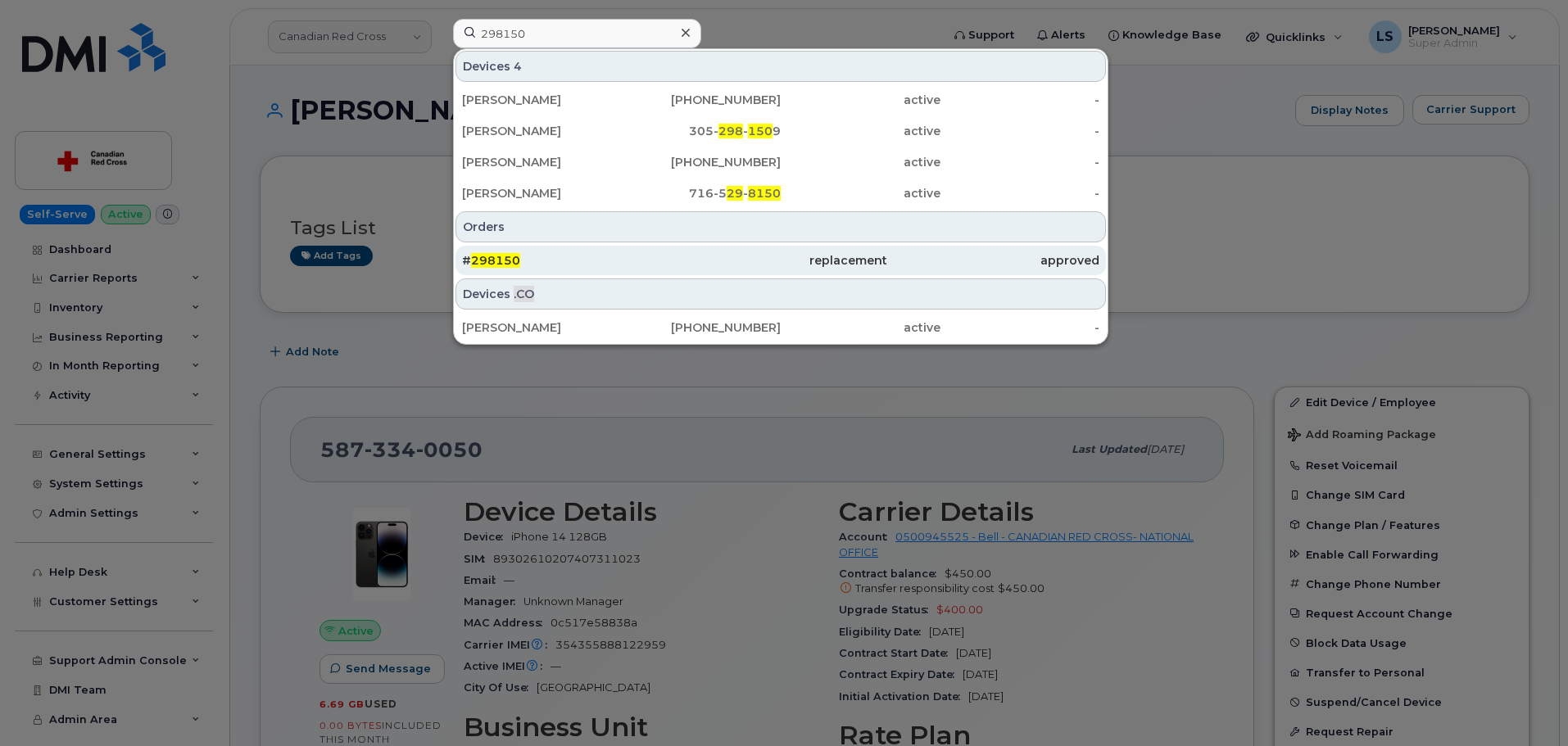
click at [547, 267] on div "# 298150" at bounding box center [568, 261] width 212 height 17
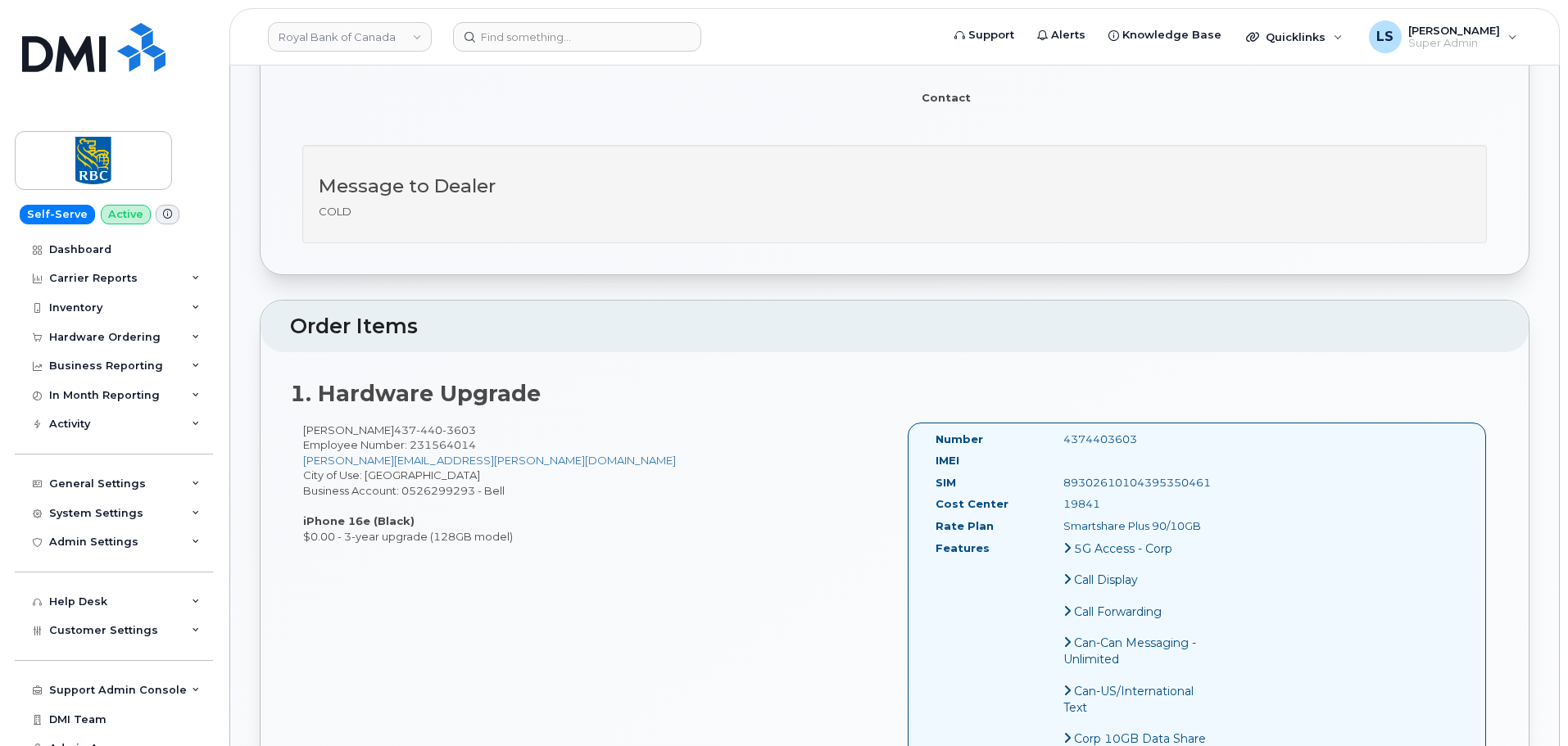
scroll to position [410, 0]
